Goal: Contribute content

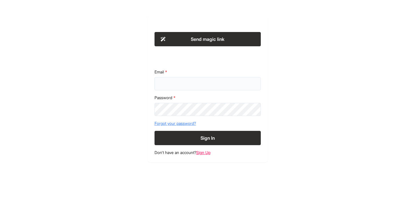
type input "**********"
click at [200, 131] on button "Sign In" at bounding box center [208, 138] width 106 height 14
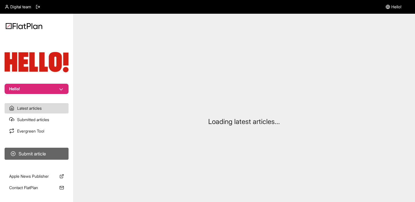
click at [40, 152] on button "Submit article" at bounding box center [37, 154] width 64 height 12
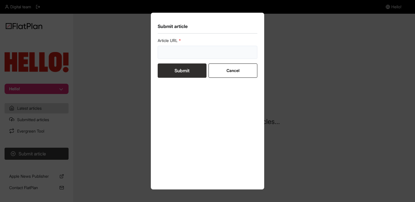
click at [184, 55] on input "url" at bounding box center [208, 52] width 100 height 13
paste input "[URL][DOMAIN_NAME]"
type input "[URL][DOMAIN_NAME]"
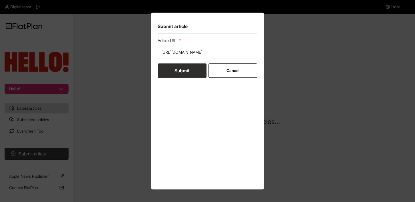
click at [184, 65] on button "Submit" at bounding box center [182, 70] width 49 height 14
